Goal: Task Accomplishment & Management: Use online tool/utility

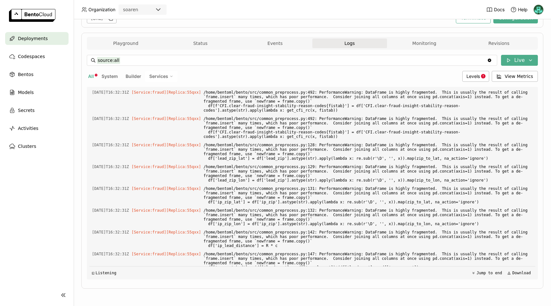
scroll to position [8009, 0]
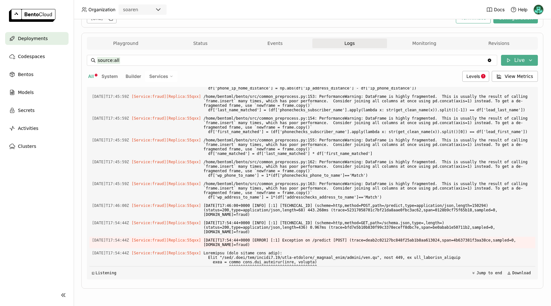
scroll to position [13384, 0]
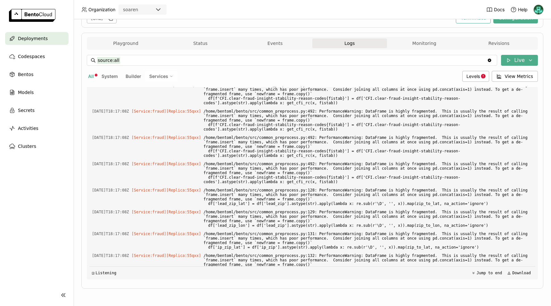
scroll to position [16213, 0]
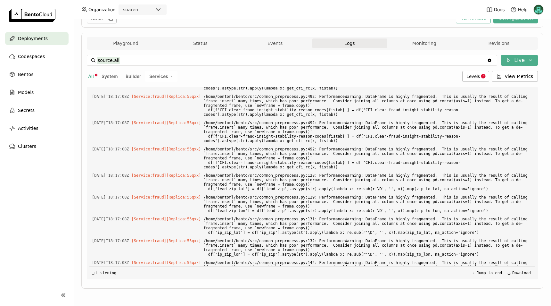
copy span "3948a3523551434d3f2f861f0e44a4ba"
click at [540, 182] on div "Deployments > fraud-model-25-prod fraud-model-25-prod Running Labels + Operator…" at bounding box center [312, 162] width 477 height 286
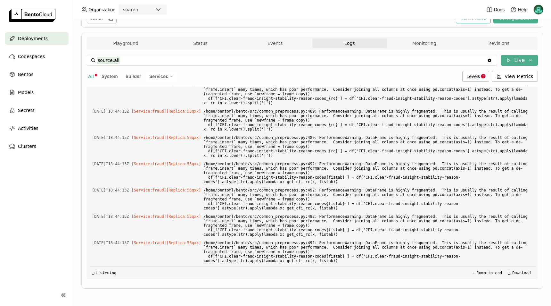
scroll to position [20633, 0]
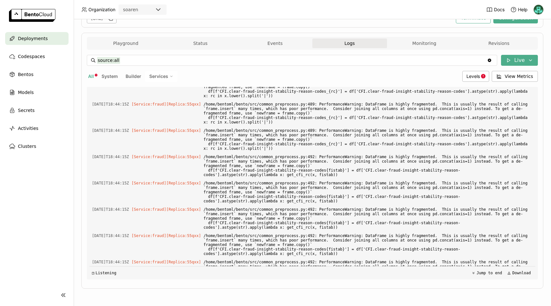
drag, startPoint x: 93, startPoint y: 126, endPoint x: 144, endPoint y: 128, distance: 51.3
drag, startPoint x: 144, startPoint y: 128, endPoint x: 134, endPoint y: 128, distance: 10.2
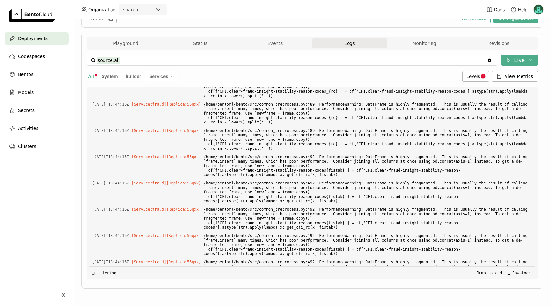
drag, startPoint x: 115, startPoint y: 124, endPoint x: 132, endPoint y: 125, distance: 17.6
copy span "18:44:38"
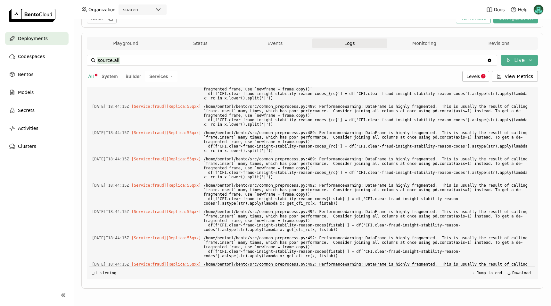
scroll to position [20561, 0]
drag, startPoint x: 115, startPoint y: 153, endPoint x: 131, endPoint y: 151, distance: 16.8
copy span "18:44:38"
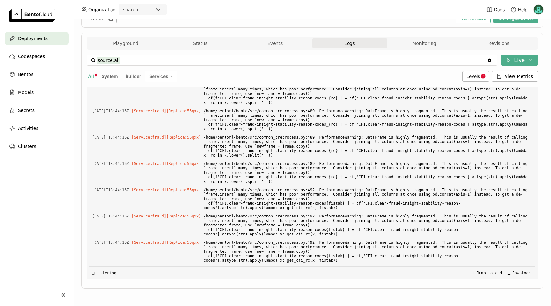
scroll to position [20568, 0]
